Goal: Task Accomplishment & Management: Manage account settings

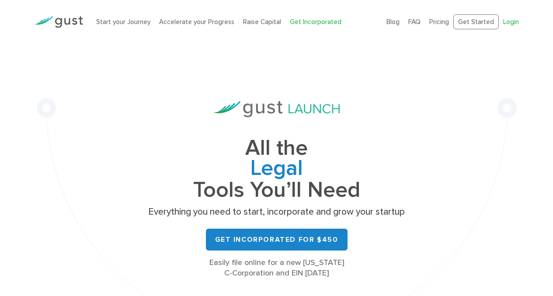
click at [509, 23] on link "Login" at bounding box center [511, 22] width 16 height 8
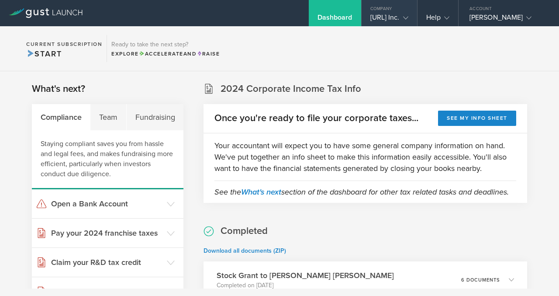
click at [389, 18] on div "AdAmigo.ai Inc." at bounding box center [390, 19] width 38 height 13
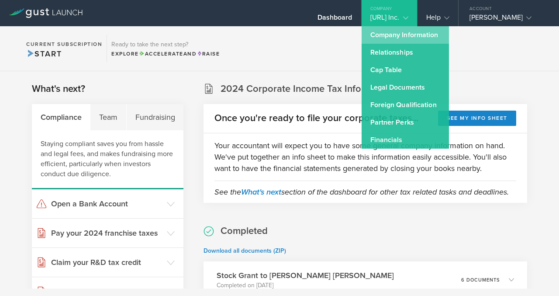
click at [365, 37] on link "Company Information" at bounding box center [405, 34] width 87 height 17
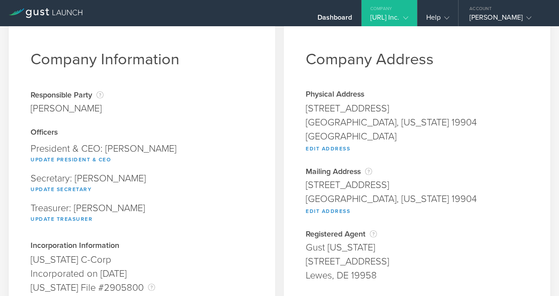
scroll to position [150, 0]
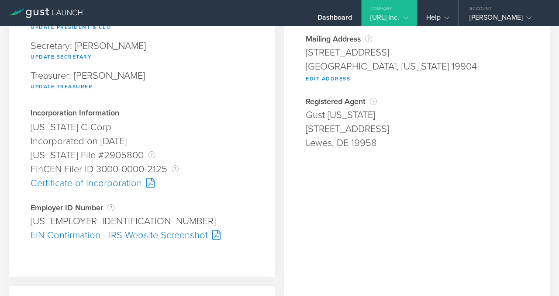
click at [60, 217] on div "99-0779296" at bounding box center [142, 221] width 223 height 14
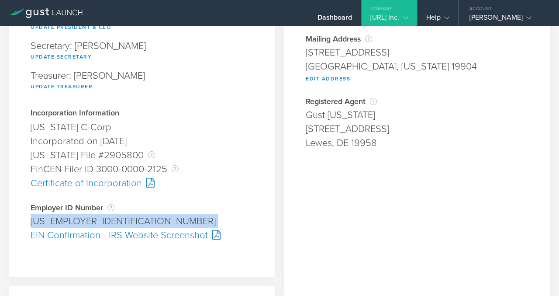
click at [60, 217] on div "99-0779296" at bounding box center [142, 221] width 223 height 14
copy div "99-0779296 Pending"
